Goal: Book appointment/travel/reservation

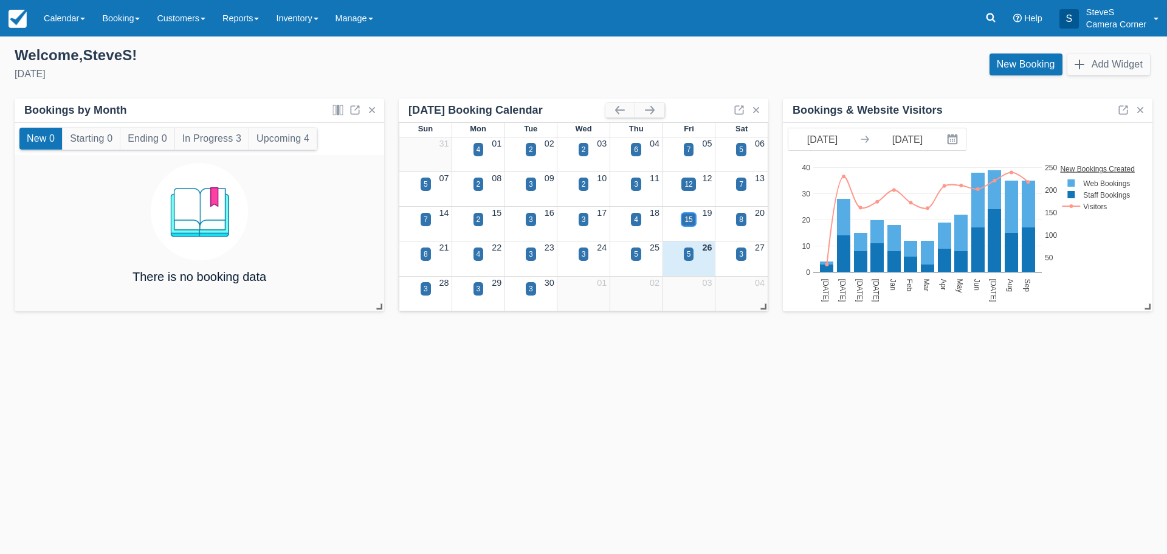
click at [684, 222] on div "15" at bounding box center [688, 219] width 14 height 13
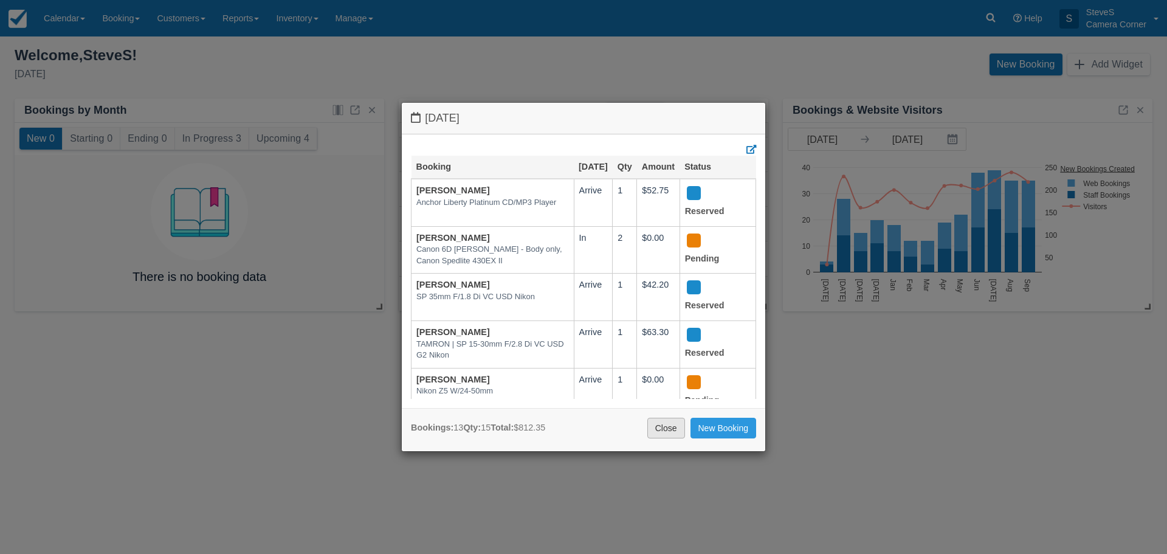
click at [648, 433] on link "Close" at bounding box center [666, 428] width 38 height 21
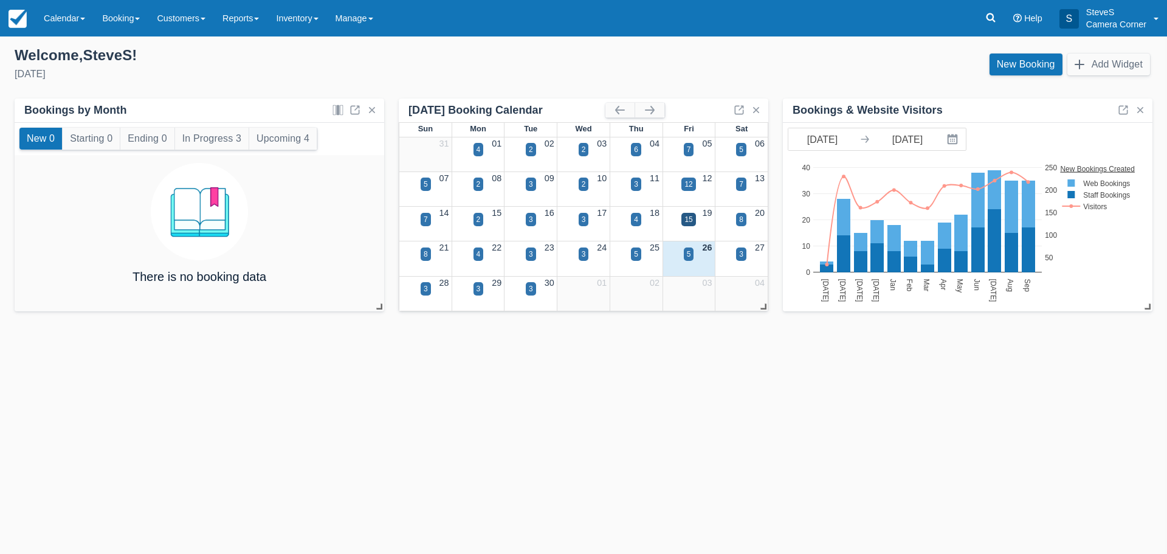
click at [695, 263] on div "5" at bounding box center [688, 262] width 53 height 14
click at [687, 256] on div "5" at bounding box center [689, 254] width 4 height 11
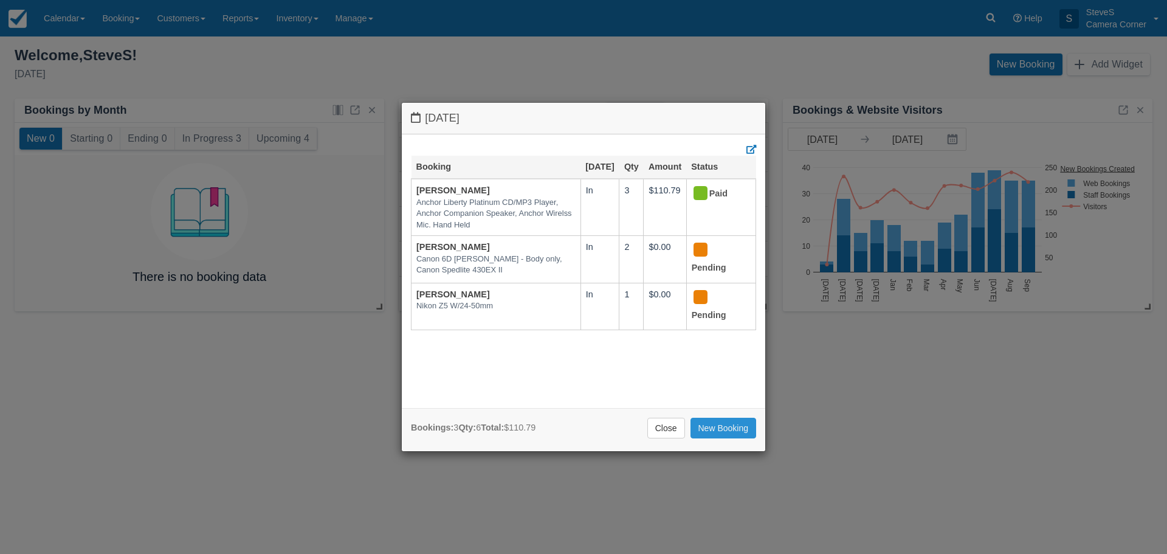
click at [728, 432] on link "New Booking" at bounding box center [723, 428] width 66 height 21
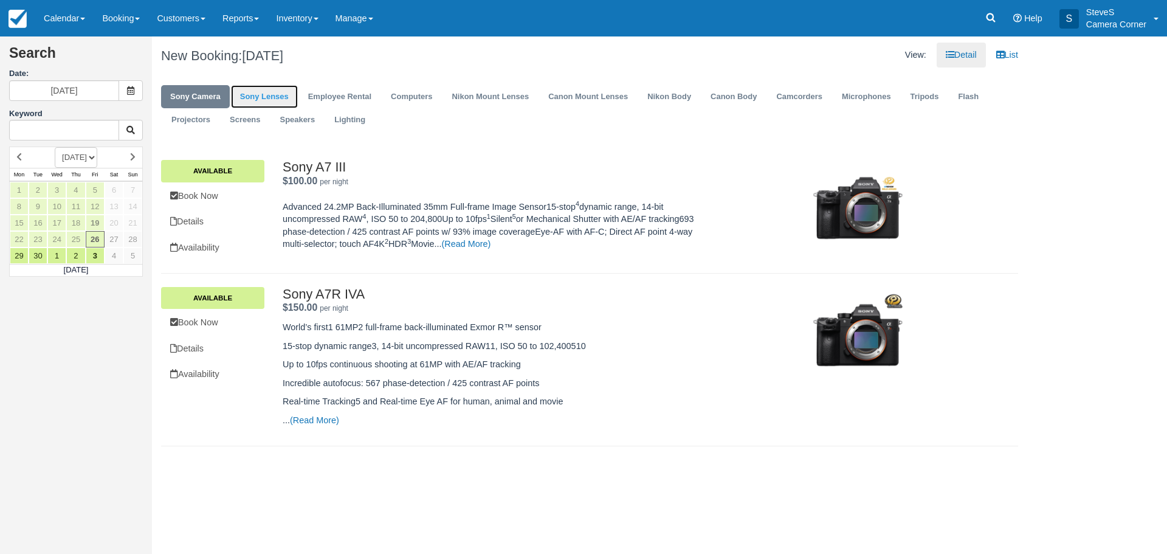
click at [283, 94] on link "Sony Lenses" at bounding box center [264, 97] width 67 height 24
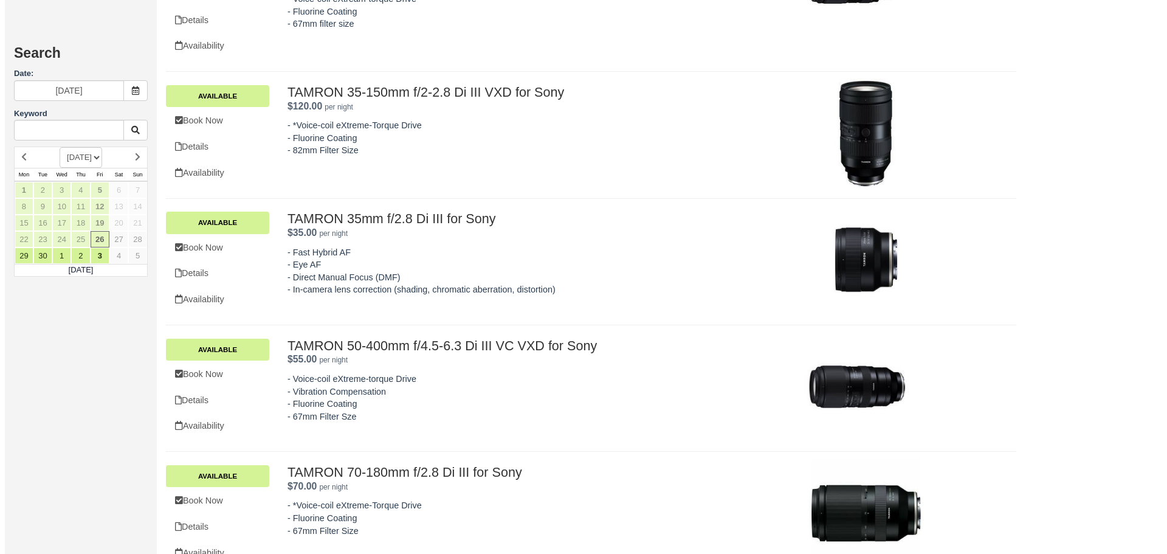
scroll to position [752, 0]
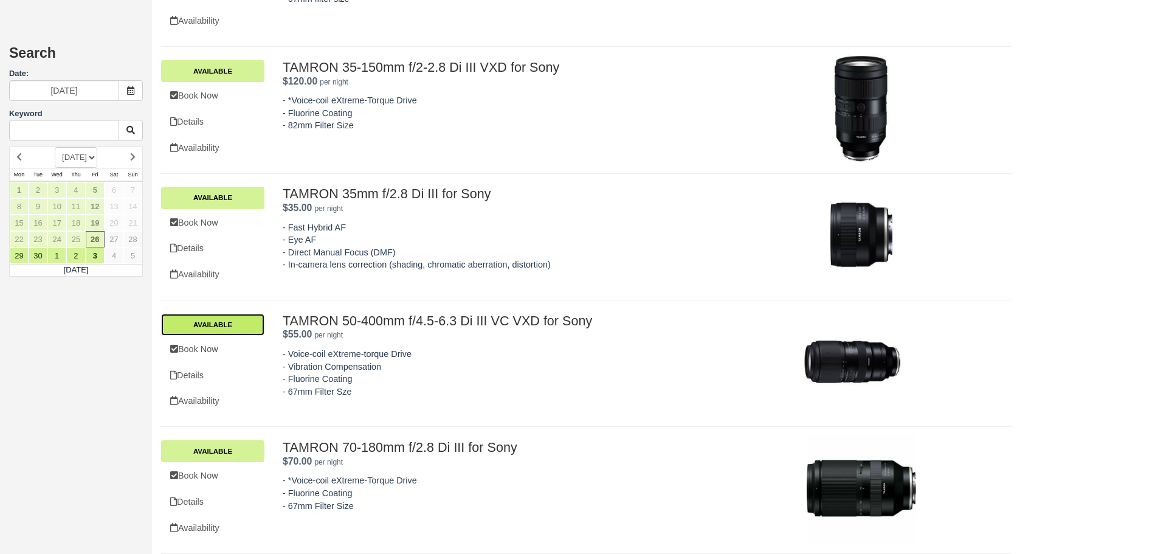
click at [221, 326] on link "Available" at bounding box center [212, 325] width 103 height 22
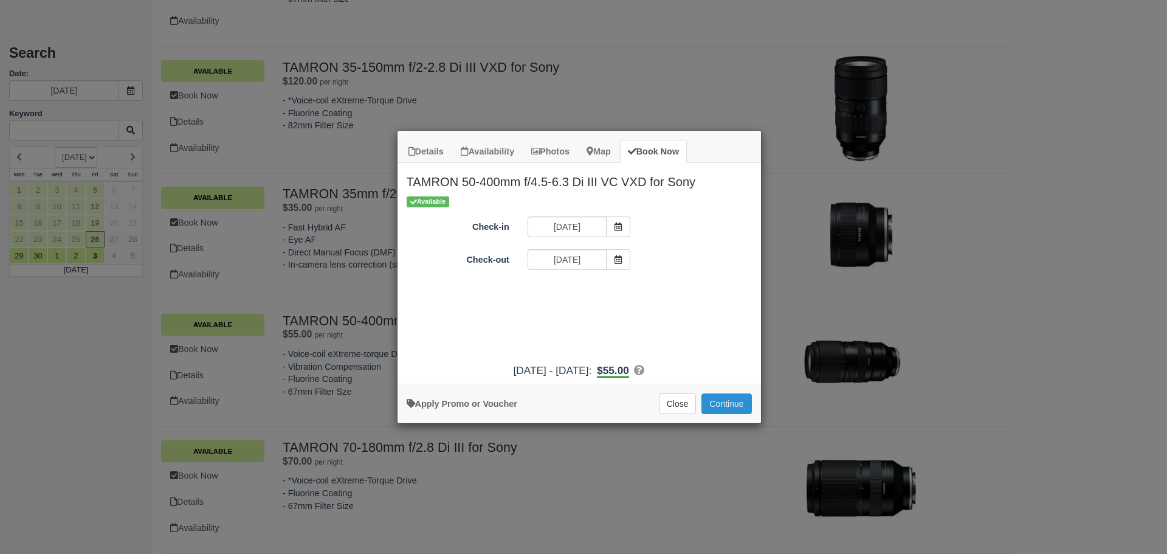
click at [722, 407] on button "Continue" at bounding box center [726, 403] width 50 height 21
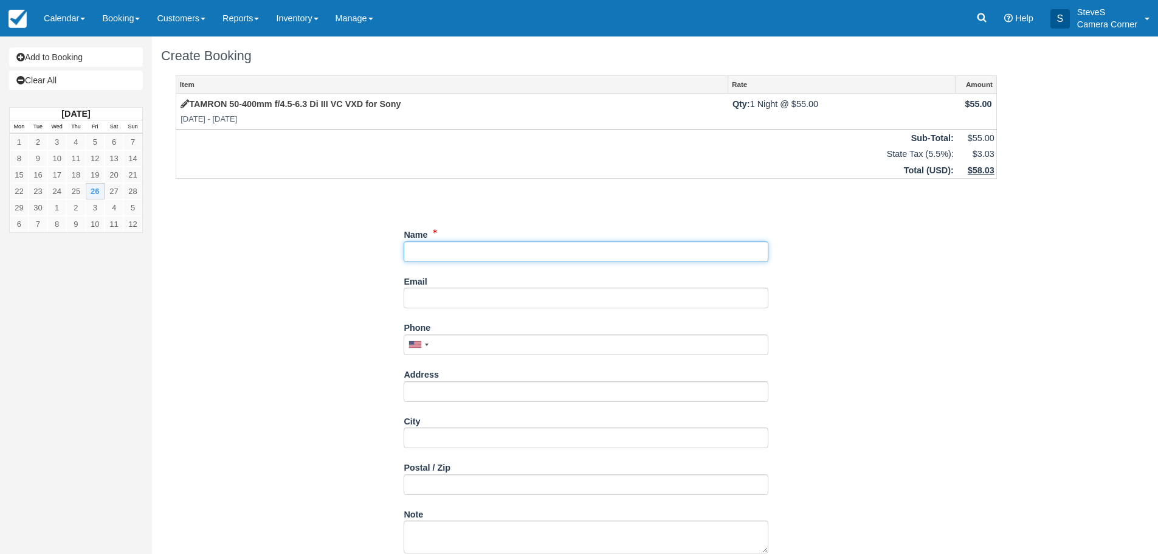
drag, startPoint x: 425, startPoint y: 256, endPoint x: 459, endPoint y: 237, distance: 38.7
click at [437, 248] on input "Name" at bounding box center [586, 251] width 365 height 21
type input "p"
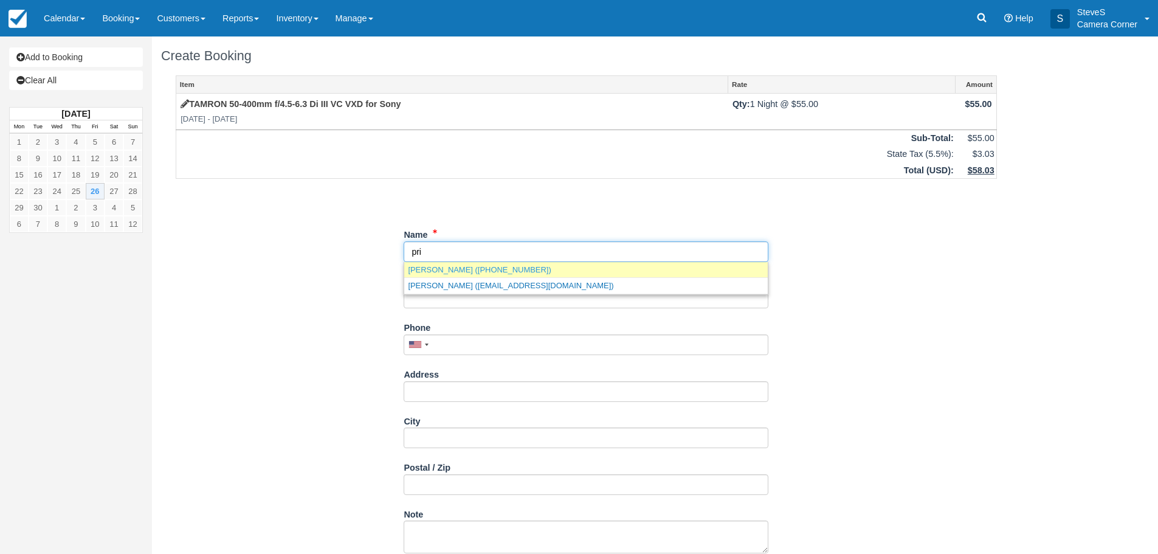
click at [475, 270] on link "PRISCILLA BROCK (+19206605180)" at bounding box center [585, 269] width 363 height 15
type input "[PERSON_NAME]"
type input "+19206605180"
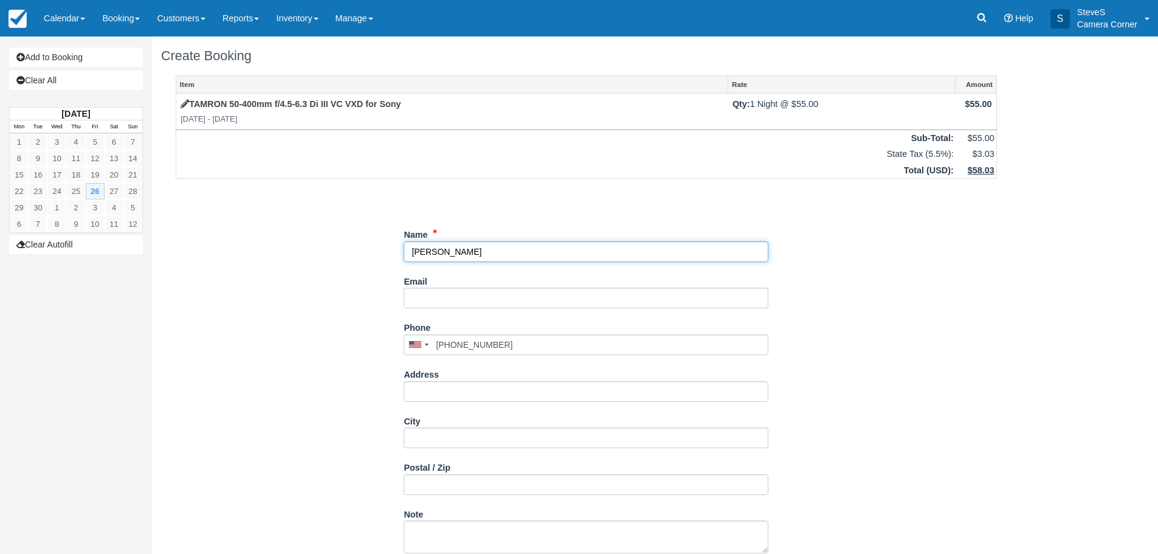
scroll to position [38, 0]
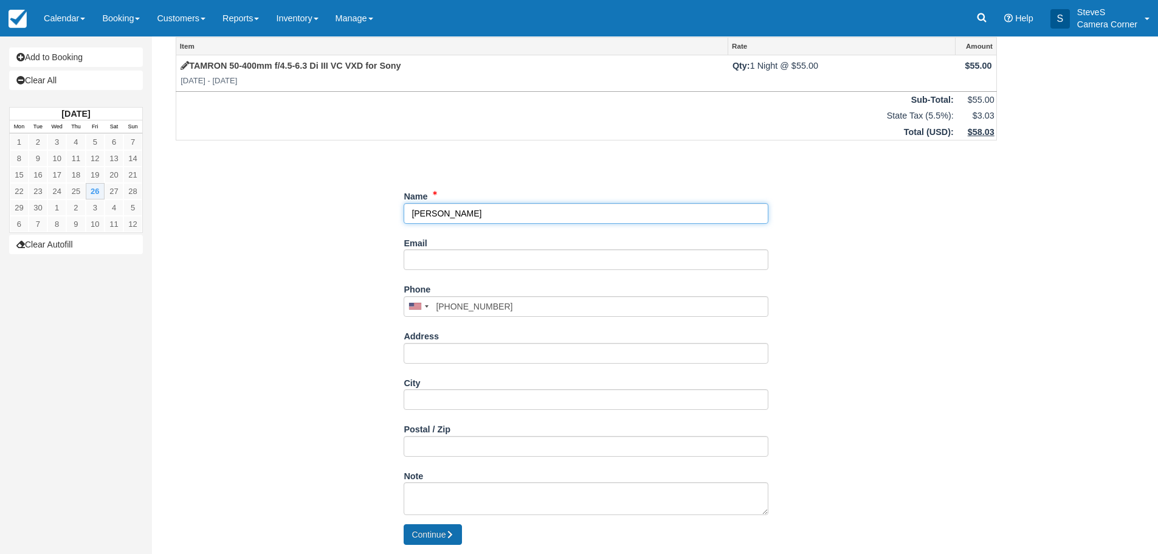
type input "[PERSON_NAME]"
click at [432, 530] on button "Continue" at bounding box center [433, 534] width 58 height 21
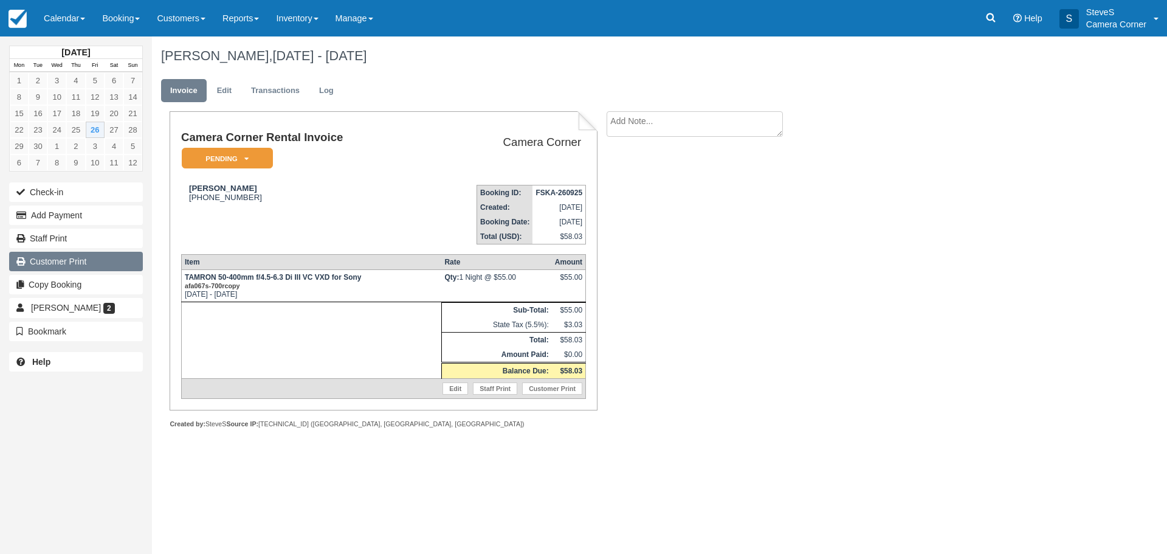
click at [81, 266] on link "Customer Print" at bounding box center [76, 261] width 134 height 19
click at [22, 13] on img at bounding box center [18, 19] width 18 height 18
